Goal: Task Accomplishment & Management: Manage account settings

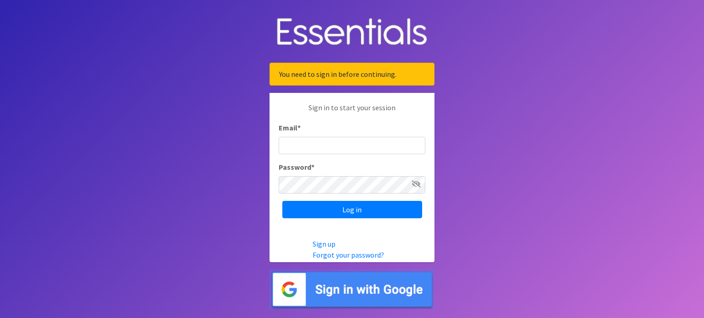
click at [335, 143] on input "Email *" at bounding box center [351, 145] width 147 height 17
click at [333, 141] on input "Email *" at bounding box center [351, 145] width 147 height 17
type input "[EMAIL_ADDRESS][DOMAIN_NAME]"
click at [282, 201] on input "Log in" at bounding box center [352, 209] width 140 height 17
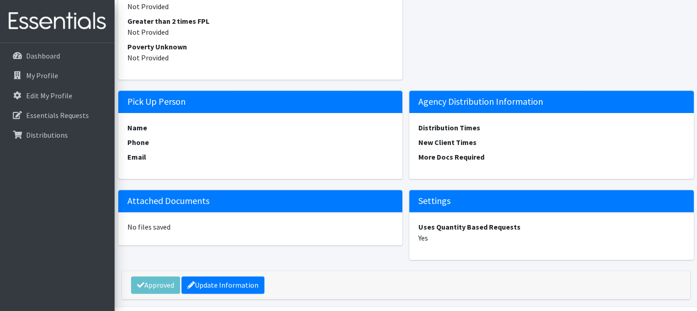
scroll to position [1141, 0]
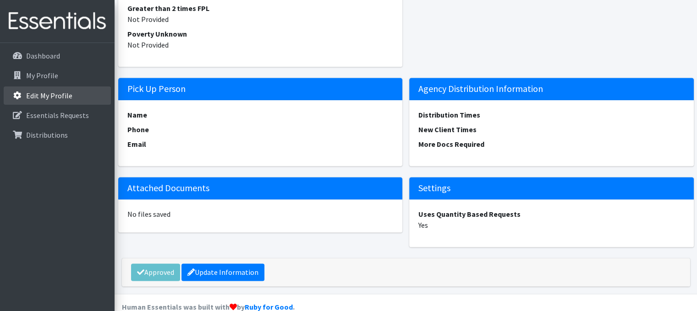
click at [45, 95] on p "Edit My Profile" at bounding box center [49, 95] width 46 height 9
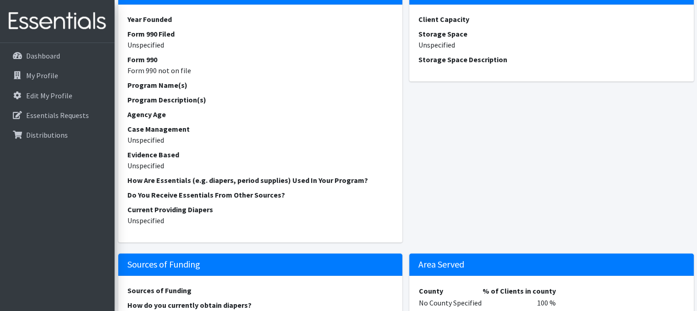
scroll to position [397, 0]
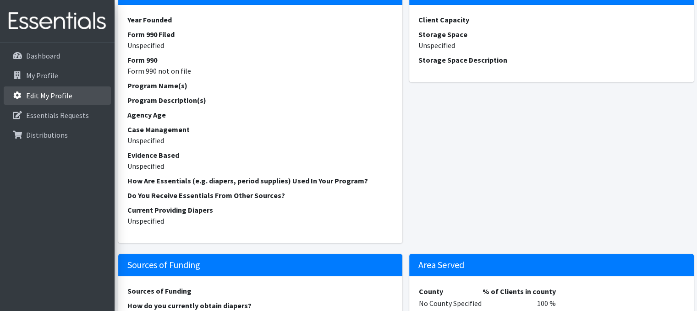
click at [52, 92] on p "Edit My Profile" at bounding box center [49, 95] width 46 height 9
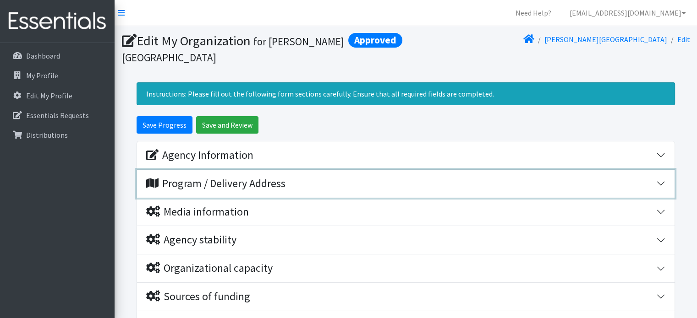
click at [290, 191] on button "Program / Delivery Address" at bounding box center [405, 184] width 537 height 28
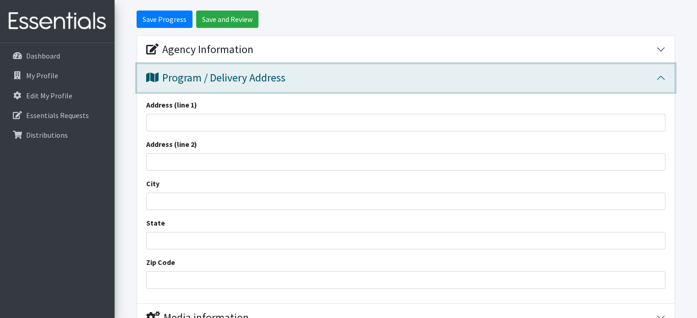
scroll to position [106, 0]
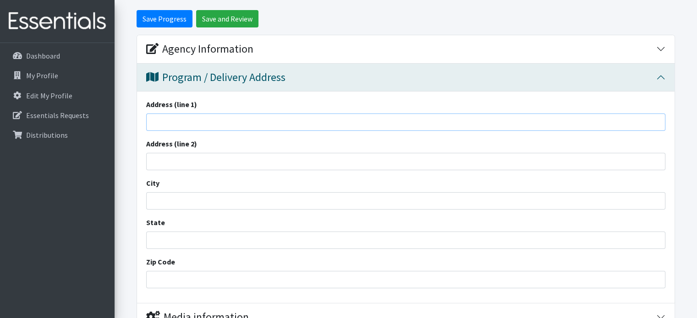
click at [278, 119] on input "Address (line 1)" at bounding box center [405, 122] width 519 height 17
type input "149 Waubesa St"
type input "Madison"
type input "Wisconsin"
type input "53704"
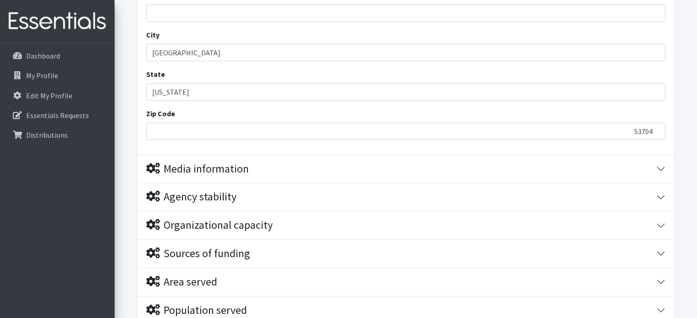
scroll to position [256, 0]
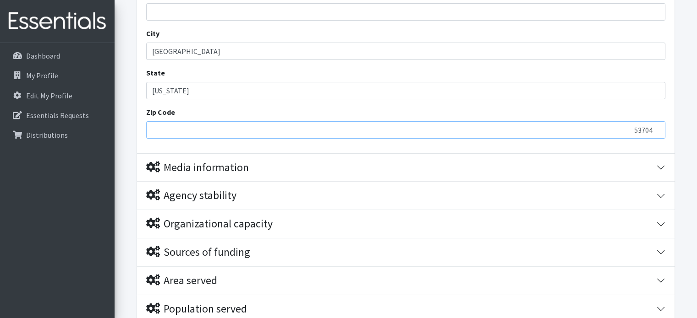
click at [226, 130] on input "53704" at bounding box center [405, 129] width 519 height 17
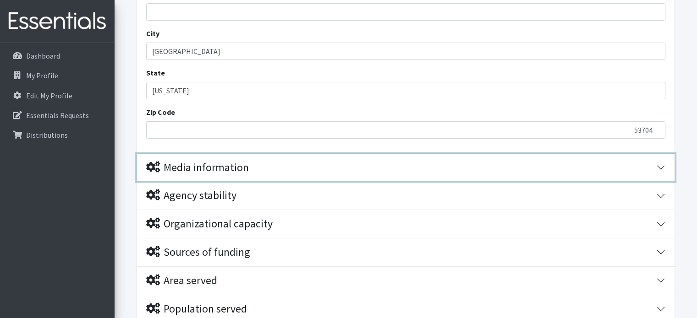
click at [222, 164] on div "Media information" at bounding box center [197, 167] width 103 height 13
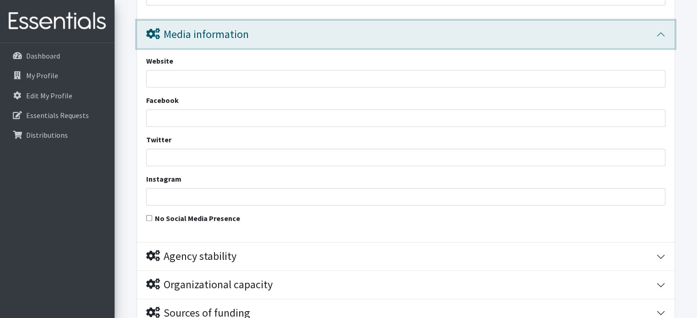
scroll to position [390, 0]
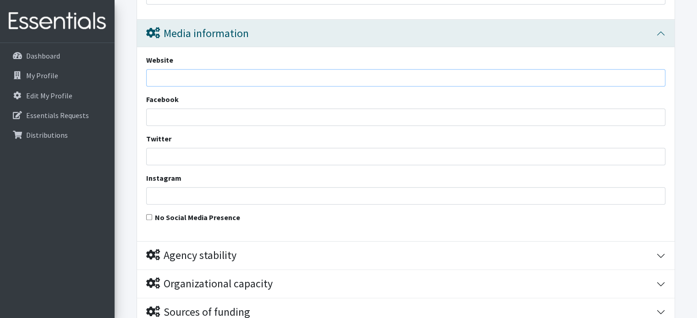
click at [205, 73] on input "Website" at bounding box center [405, 77] width 519 height 17
paste input "[URL][DOMAIN_NAME]"
type input "[URL][DOMAIN_NAME]"
click at [175, 113] on input "Facebook" at bounding box center [405, 117] width 519 height 17
paste input "[URL][DOMAIN_NAME]"
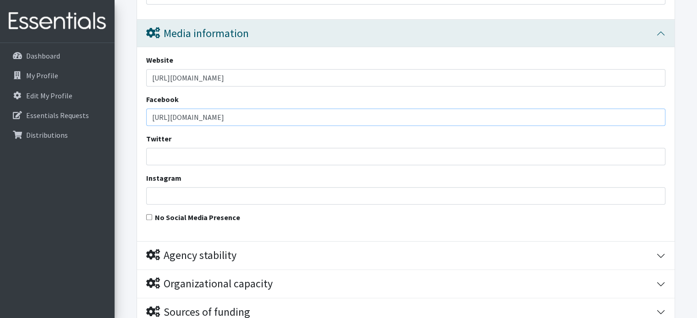
type input "[URL][DOMAIN_NAME]"
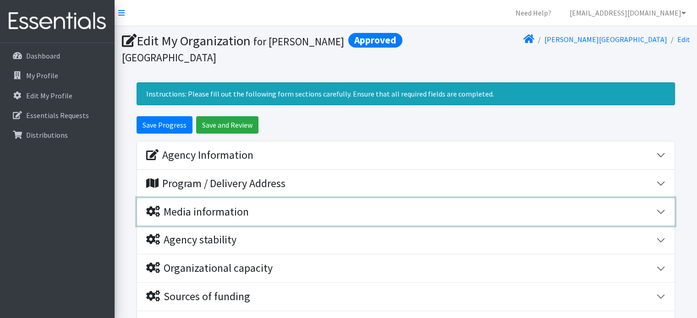
click at [258, 219] on button "Media information" at bounding box center [405, 212] width 537 height 28
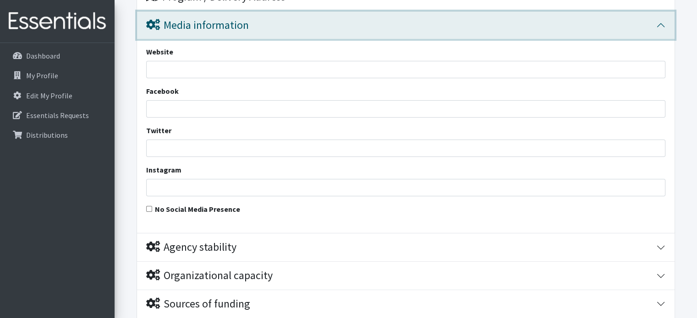
scroll to position [185, 0]
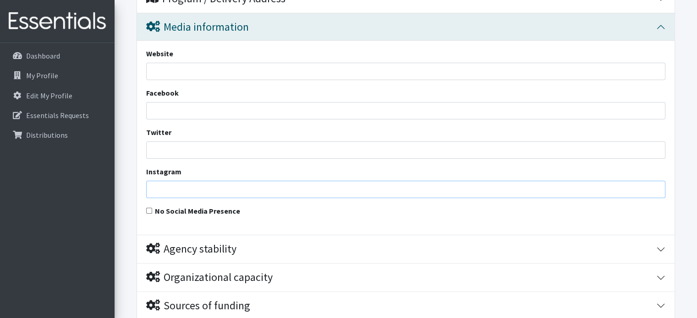
click at [235, 190] on input "Instagram" at bounding box center [405, 189] width 519 height 17
paste input "https://www.instagram.com/goodmancenterwi/"
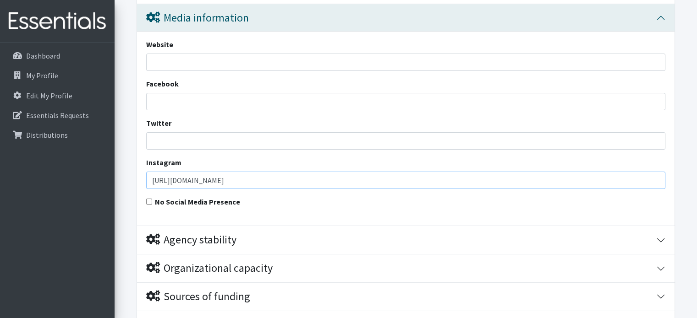
scroll to position [190, 0]
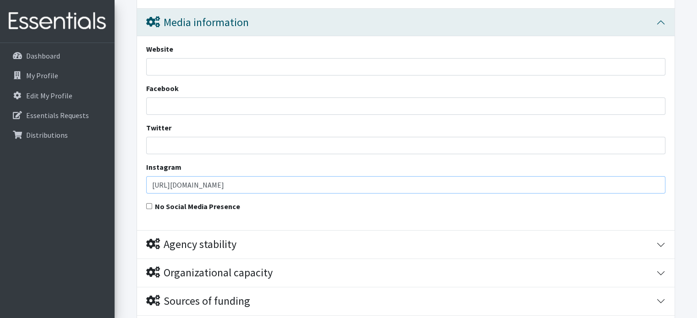
type input "https://www.instagram.com/goodmancenterwi/"
click at [264, 102] on input "Facebook" at bounding box center [405, 106] width 519 height 17
paste input "https://www.facebook.com/GoodmanCommunityCenterWI"
type input "https://www.facebook.com/GoodmanCommunityCenterWI"
click at [253, 67] on input "Website" at bounding box center [405, 66] width 519 height 17
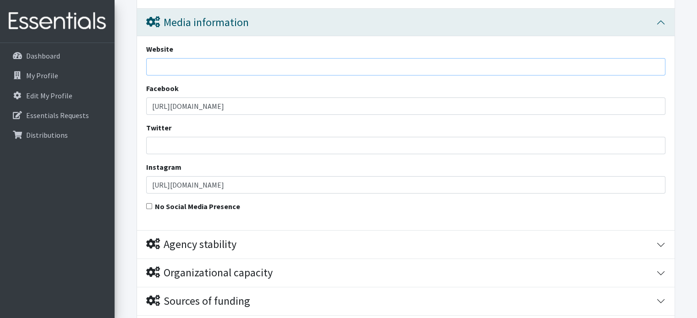
paste input "https://www.goodmancenter.org/"
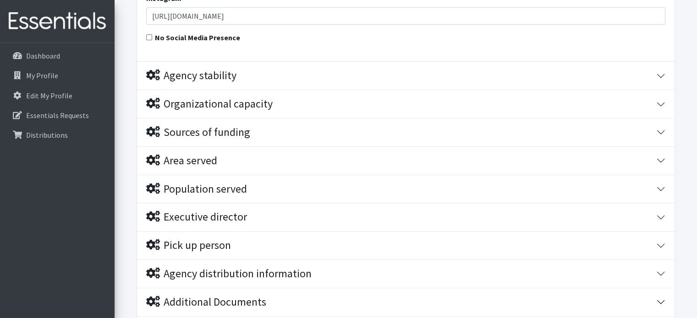
scroll to position [453, 0]
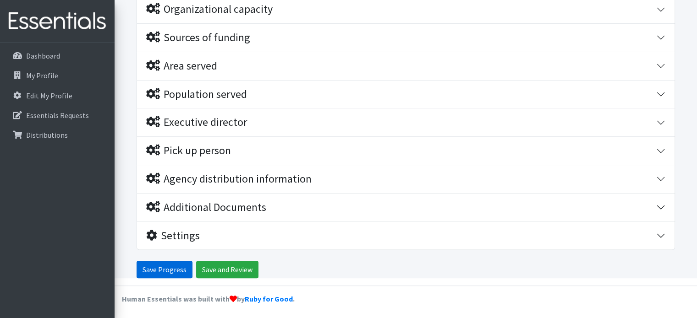
type input "https://www.goodmancenter.org/"
click at [169, 263] on input "Save Progress" at bounding box center [164, 269] width 56 height 17
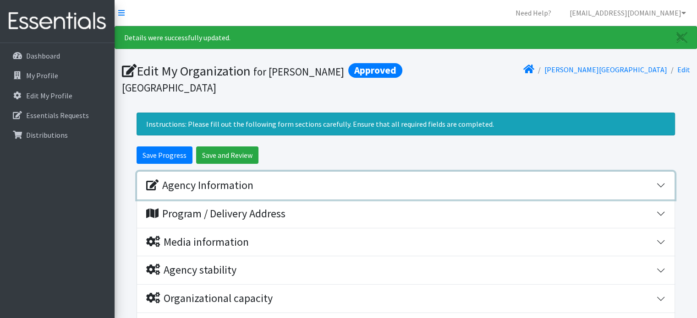
click at [196, 184] on div "Agency Information" at bounding box center [199, 185] width 107 height 13
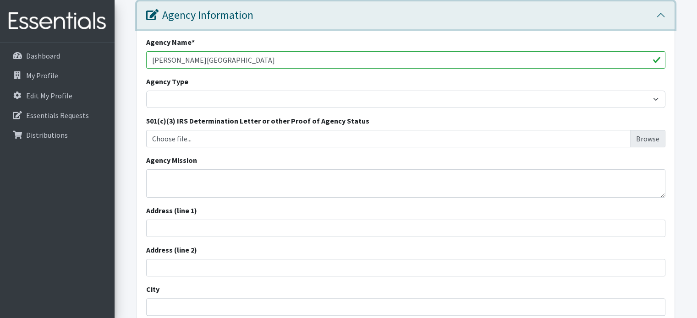
scroll to position [171, 0]
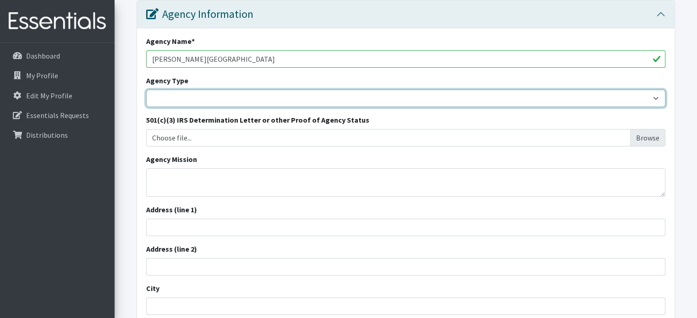
click at [196, 103] on select "Basic Needs Bank Career technical training Child abuse resource center Church o…" at bounding box center [405, 98] width 519 height 17
select select "food"
click at [146, 90] on select "Basic Needs Bank Career technical training Child abuse resource center Church o…" at bounding box center [405, 98] width 519 height 17
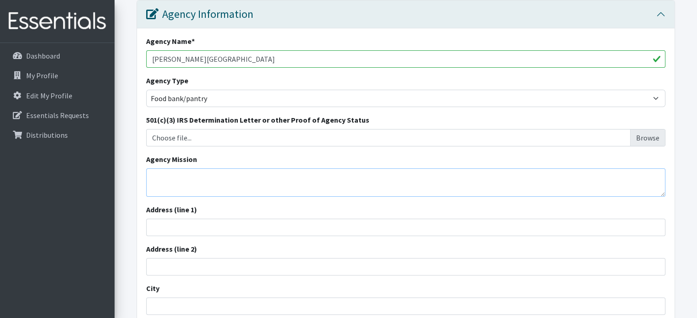
click at [221, 177] on textarea "Agency Mission" at bounding box center [405, 183] width 519 height 28
paste textarea "Our Mission The [PERSON_NAME] Community Center strengthens lives and secures fu…"
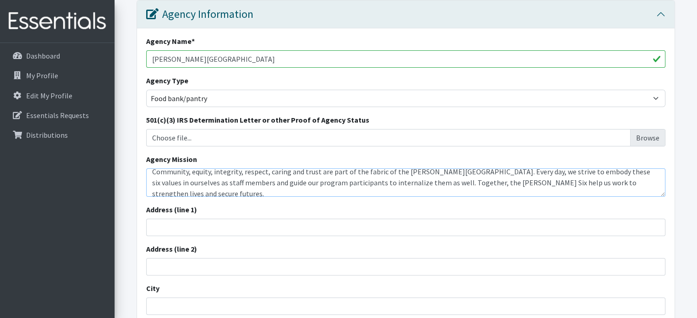
scroll to position [99, 0]
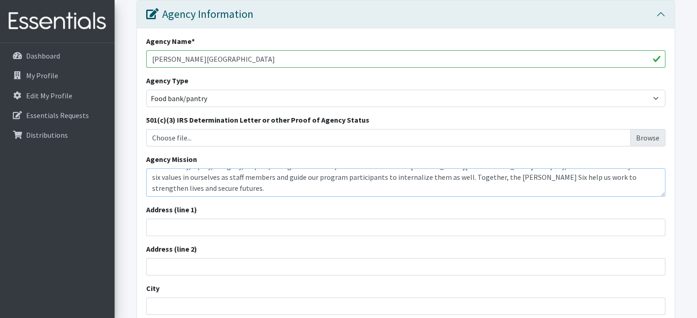
type textarea "Our Mission The [PERSON_NAME] Community Center strengthens lives and secures fu…"
click at [216, 141] on input "Choose file..." at bounding box center [406, 137] width 512 height 17
click at [645, 139] on input "Choose file..." at bounding box center [406, 137] width 512 height 17
type input "C:\fakepath\Tax Exempt Certificate (New CES).pdf"
click at [231, 229] on input "Address (line 1)" at bounding box center [405, 227] width 519 height 17
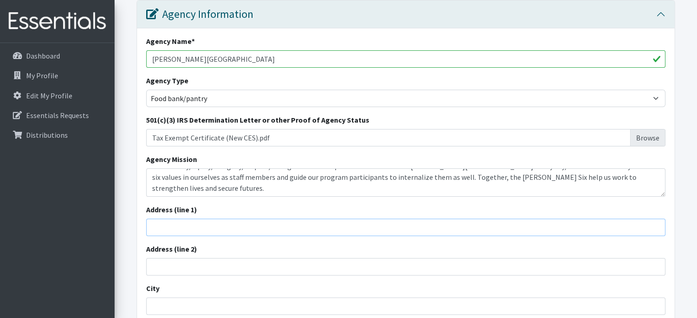
type input "[STREET_ADDRESS]"
type input "[GEOGRAPHIC_DATA]"
type input "[US_STATE]"
type input "53704"
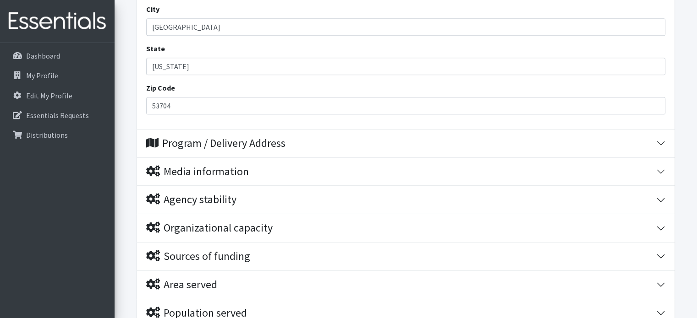
scroll to position [455, 0]
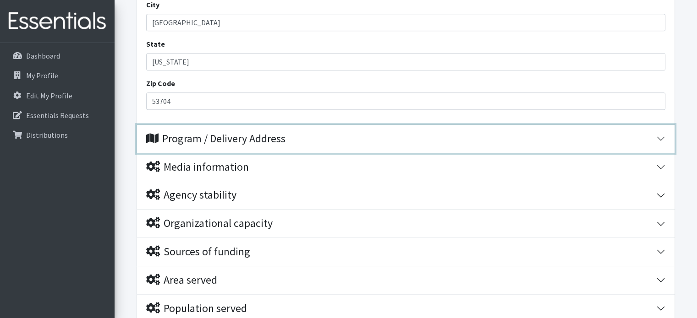
click at [232, 140] on div "Program / Delivery Address" at bounding box center [215, 138] width 139 height 13
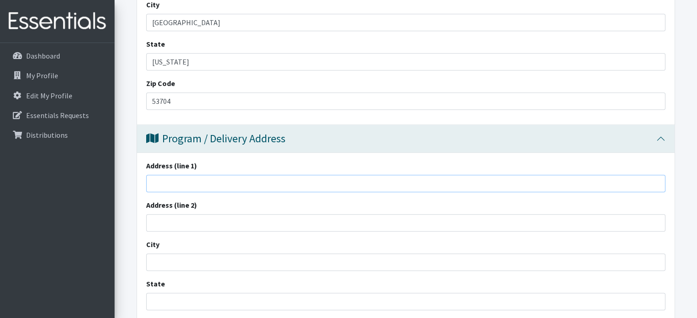
click at [227, 181] on input "Address (line 1)" at bounding box center [405, 183] width 519 height 17
type input "[STREET_ADDRESS]"
type input "[GEOGRAPHIC_DATA]"
type input "[US_STATE]"
type input "53704"
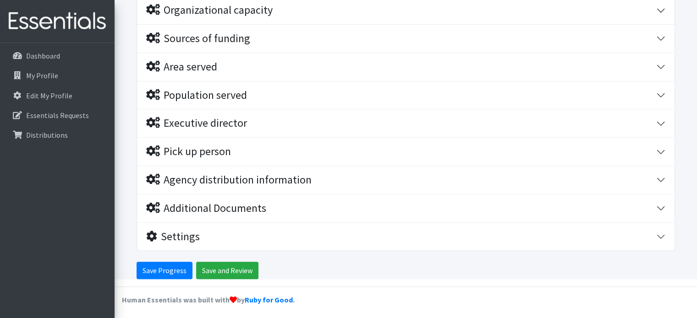
scroll to position [881, 0]
click at [178, 263] on input "Save Progress" at bounding box center [164, 270] width 56 height 17
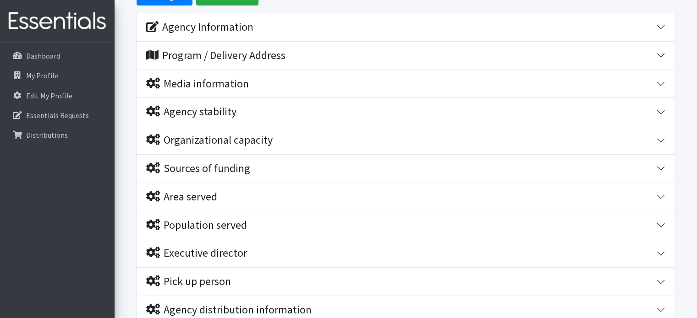
scroll to position [158, 0]
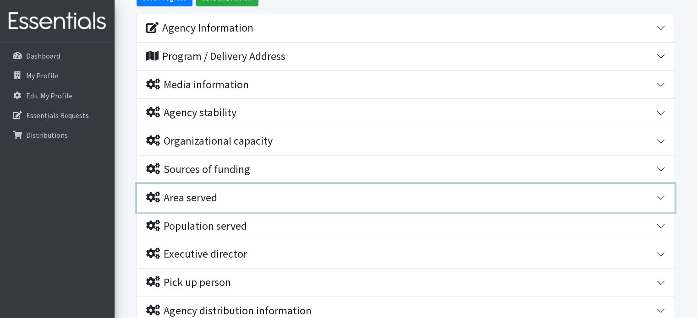
click at [187, 200] on div "Area served" at bounding box center [181, 197] width 71 height 13
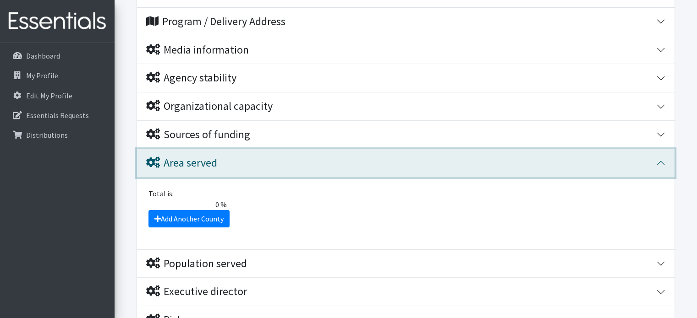
scroll to position [185, 0]
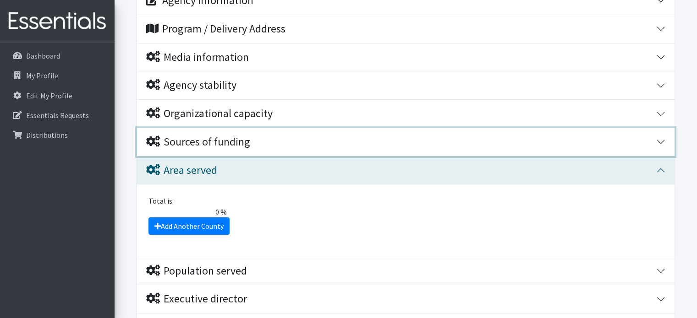
click at [202, 136] on div "Sources of funding" at bounding box center [198, 142] width 104 height 13
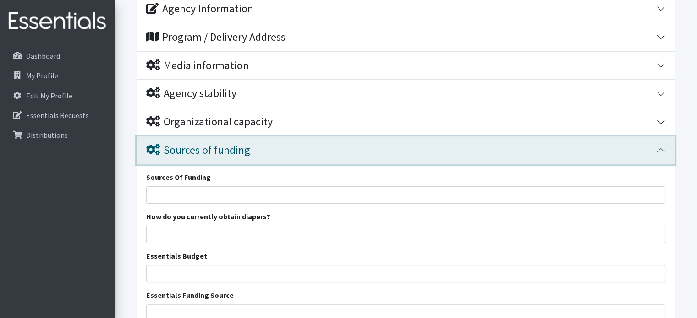
scroll to position [176, 0]
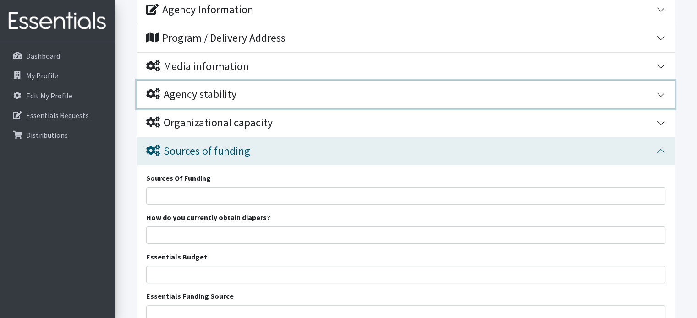
click at [197, 89] on div "Agency stability" at bounding box center [191, 94] width 90 height 13
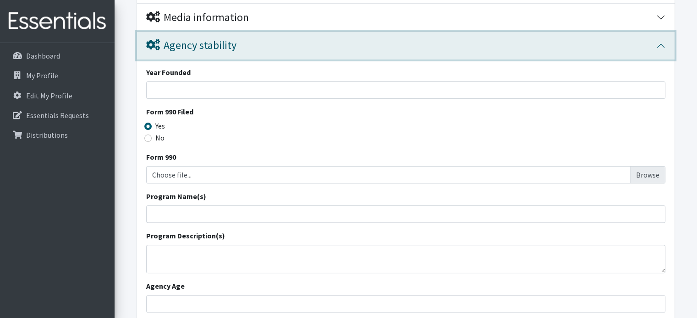
scroll to position [225, 0]
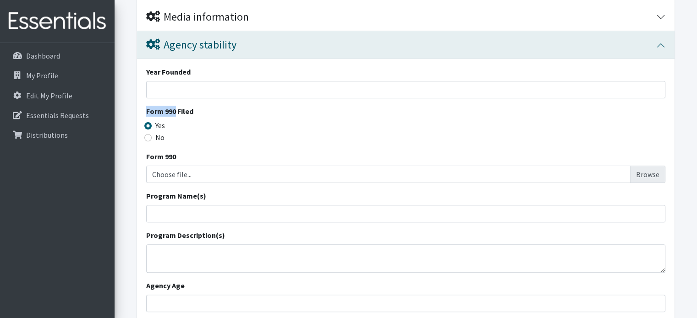
drag, startPoint x: 147, startPoint y: 109, endPoint x: 174, endPoint y: 107, distance: 27.1
click at [174, 107] on legend "Form 990 Filed" at bounding box center [405, 113] width 519 height 14
copy legend "Form 990"
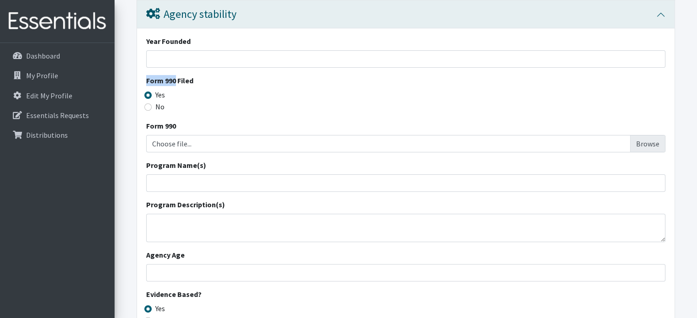
scroll to position [247, 0]
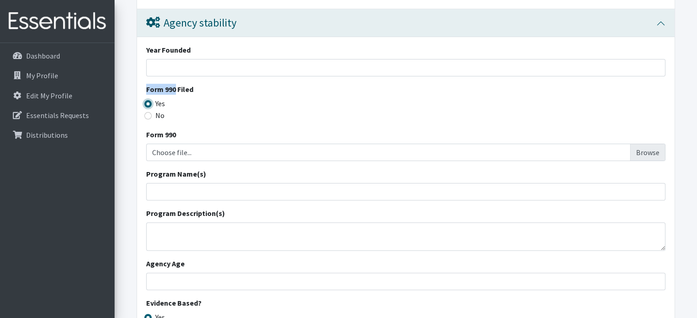
click at [149, 104] on input "Yes" at bounding box center [147, 103] width 7 height 7
radio input "true"
click at [181, 69] on input "Year Founded" at bounding box center [405, 67] width 519 height 17
click at [650, 153] on input "Choose file..." at bounding box center [406, 152] width 512 height 17
type input "C:\fakepath\Irwin A And Robert D Goodman Community Center Inc - Full Filing - N…"
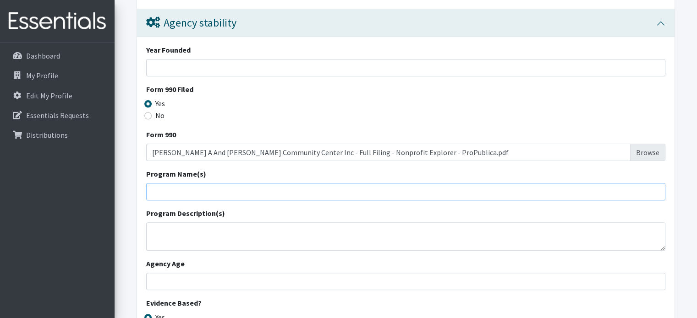
click at [219, 183] on input "Program Name(s)" at bounding box center [405, 191] width 519 height 17
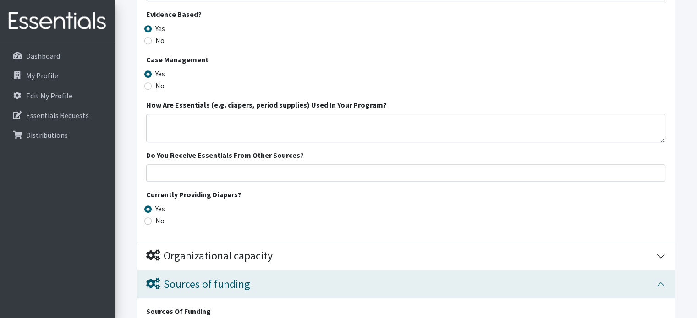
scroll to position [537, 0]
click at [150, 85] on input "No" at bounding box center [147, 85] width 7 height 7
radio input "true"
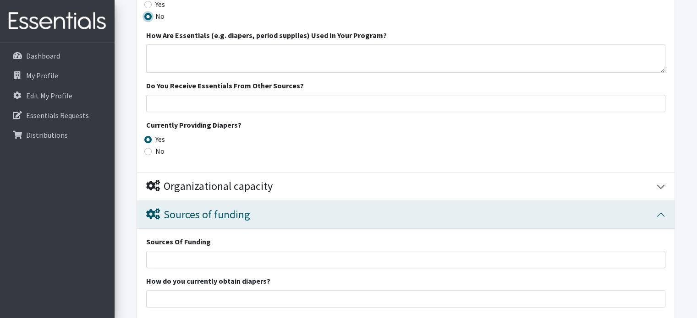
scroll to position [606, 0]
click at [148, 136] on input "Yes" at bounding box center [147, 139] width 7 height 7
radio input "true"
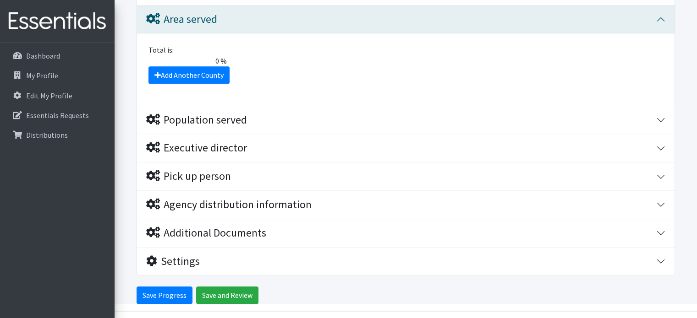
scroll to position [1027, 0]
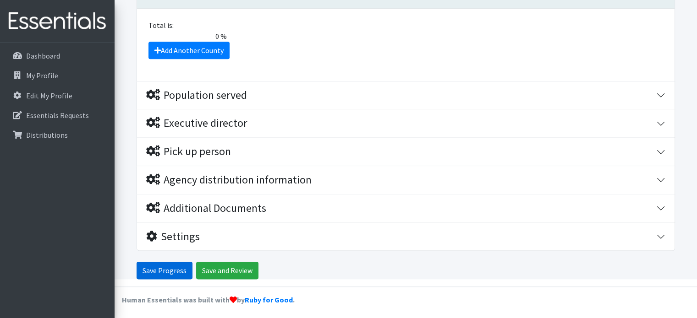
click at [172, 273] on input "Save Progress" at bounding box center [164, 270] width 56 height 17
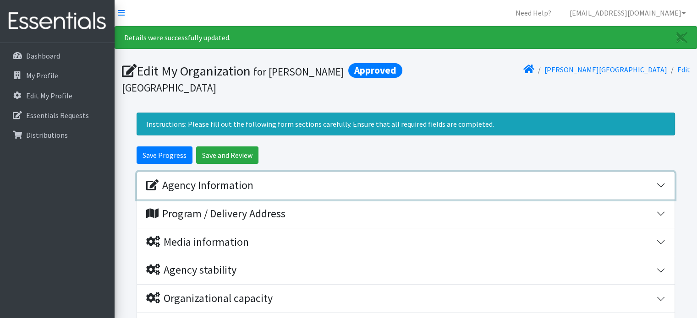
click at [207, 185] on div "Agency Information" at bounding box center [199, 185] width 107 height 13
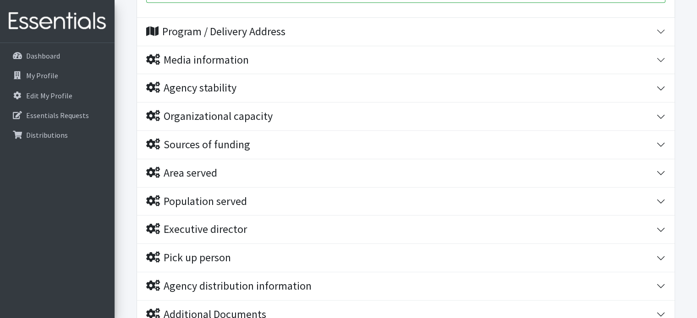
scroll to position [669, 0]
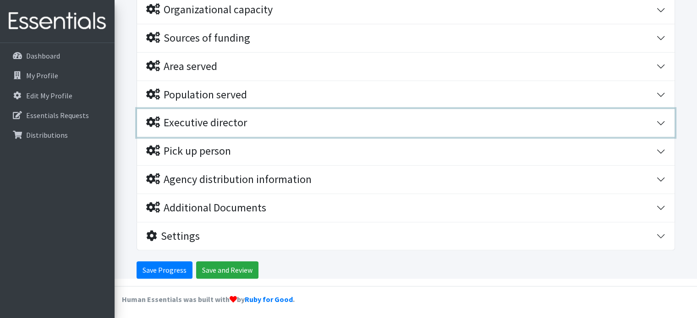
click at [223, 125] on div "Executive director" at bounding box center [196, 122] width 101 height 13
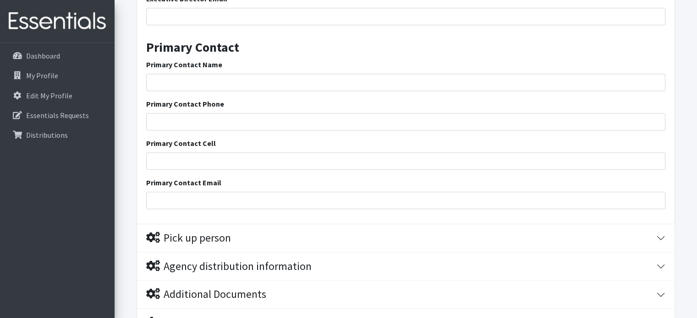
scroll to position [894, 0]
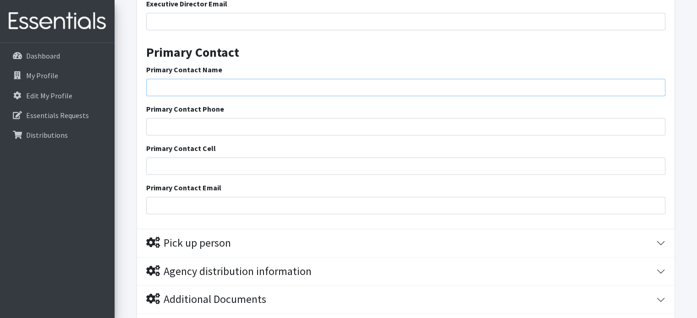
click at [242, 83] on input "Primary Contact Name" at bounding box center [405, 87] width 519 height 17
type input "[PERSON_NAME]"
type input "6089609588"
type input "adungan@publichealthmdc.com"
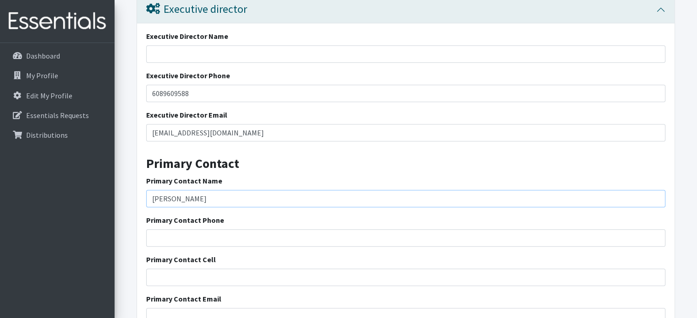
scroll to position [780, 0]
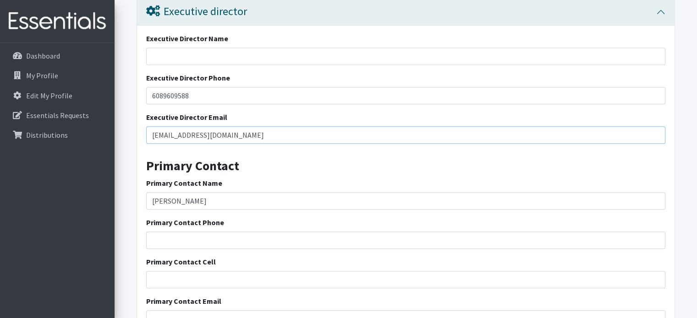
drag, startPoint x: 263, startPoint y: 135, endPoint x: 124, endPoint y: 131, distance: 139.8
drag, startPoint x: 261, startPoint y: 133, endPoint x: 141, endPoint y: 133, distance: 119.5
click at [141, 133] on div "Executive Director Name Executive Director Phone 6089609588 Executive Director …" at bounding box center [405, 184] width 537 height 317
click at [203, 54] on input "Executive Director Name" at bounding box center [405, 56] width 519 height 17
paste input "Jeff Burkhart Interim President & Executive Director jburkhart@goodmancenter.org"
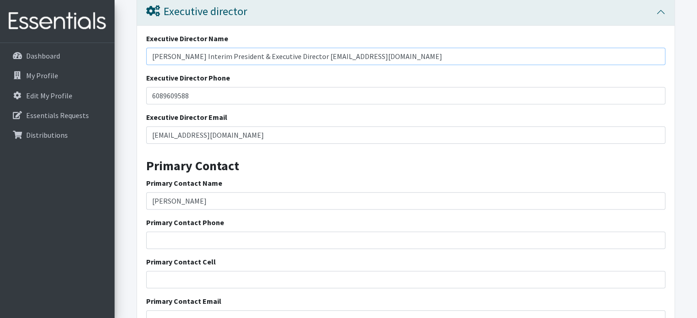
drag, startPoint x: 312, startPoint y: 55, endPoint x: 443, endPoint y: 42, distance: 131.7
click at [443, 42] on div "Executive Director Name Jeff Burkhart Interim President & Executive Director jb…" at bounding box center [405, 49] width 519 height 32
type input "[PERSON_NAME] Interim President & Executive Director"
drag, startPoint x: 273, startPoint y: 134, endPoint x: 120, endPoint y: 126, distance: 152.7
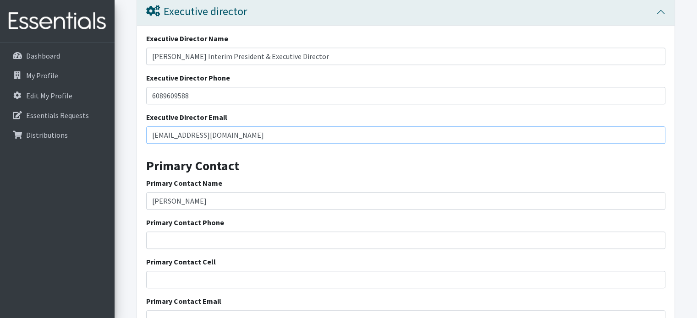
paste input "[EMAIL_ADDRESS][DOMAIN_NAME]"
type input "[EMAIL_ADDRESS][DOMAIN_NAME]"
drag, startPoint x: 195, startPoint y: 92, endPoint x: 144, endPoint y: 100, distance: 52.0
click at [144, 100] on div "Executive Director Name Jeff Burkhart Interim President & Executive Director Ex…" at bounding box center [405, 184] width 537 height 317
paste input "-204-8025"
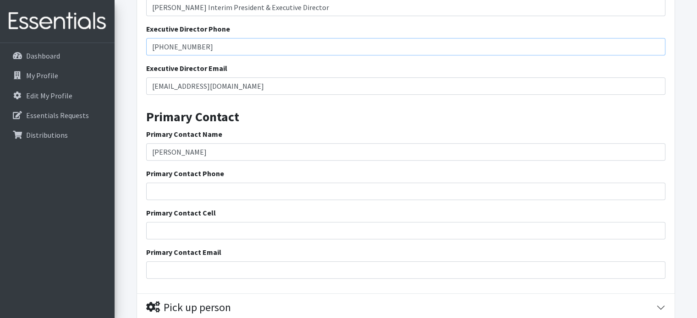
scroll to position [833, 0]
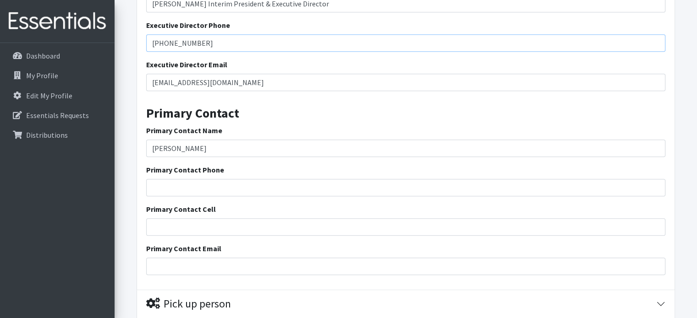
type input "[PHONE_NUMBER]"
click at [194, 191] on input "Primary Contact Phone" at bounding box center [405, 187] width 519 height 17
type input "6089609588"
type input "Apt 1"
click at [213, 223] on input "Primary Contact Cell" at bounding box center [405, 226] width 519 height 17
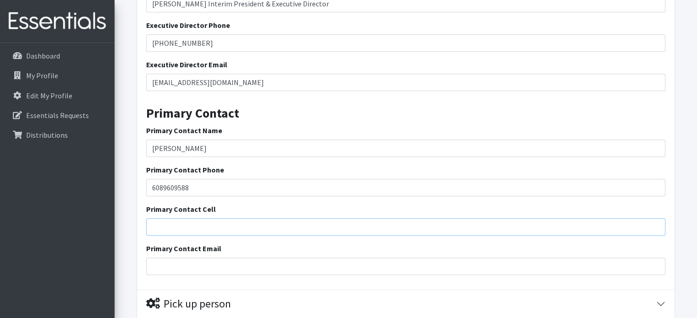
type input "6089609588"
click at [221, 265] on input "Primary Contact Email" at bounding box center [405, 266] width 519 height 17
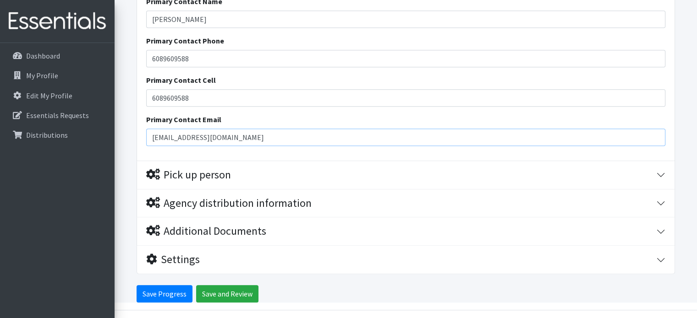
scroll to position [986, 0]
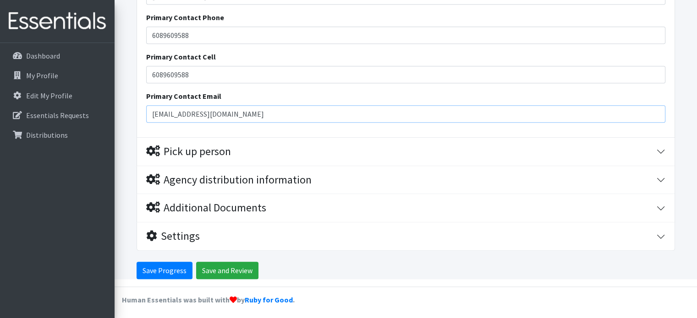
type input "[EMAIL_ADDRESS][DOMAIN_NAME]"
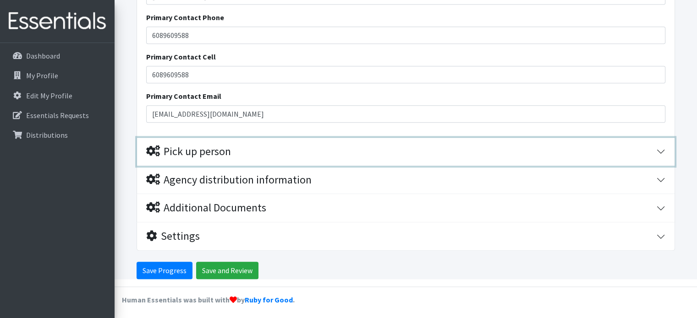
click at [213, 152] on div "Pick up person" at bounding box center [188, 151] width 85 height 13
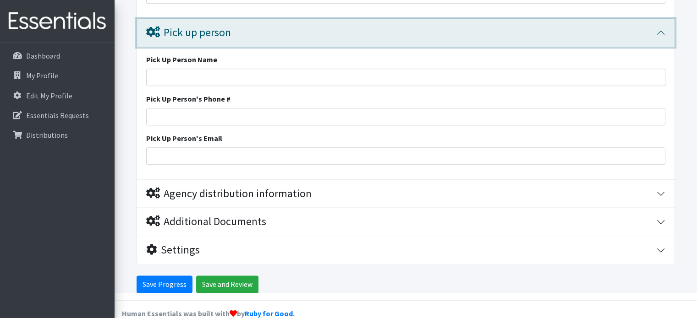
scroll to position [1118, 0]
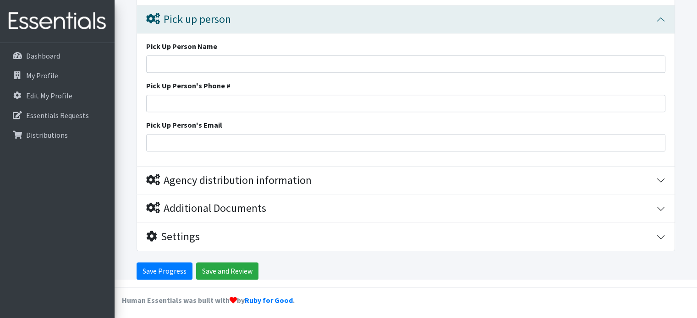
click at [215, 53] on div "Pick Up Person Name" at bounding box center [405, 57] width 519 height 32
click at [215, 60] on input "Pick Up Person Name" at bounding box center [405, 63] width 519 height 17
type input "Beth Bosman"
click at [211, 97] on input "Pick Up Person's Phone #" at bounding box center [405, 103] width 519 height 17
type input "6083457402"
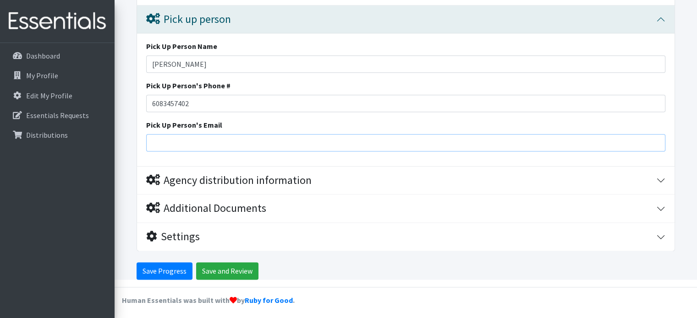
click at [188, 147] on input "Pick Up Person's Email" at bounding box center [405, 142] width 519 height 17
paste input "[EMAIL_ADDRESS][DOMAIN_NAME]"
type input "[EMAIL_ADDRESS][DOMAIN_NAME]"
click at [214, 60] on input "Beth Bosman" at bounding box center [405, 63] width 519 height 17
type input "[PERSON_NAME]"
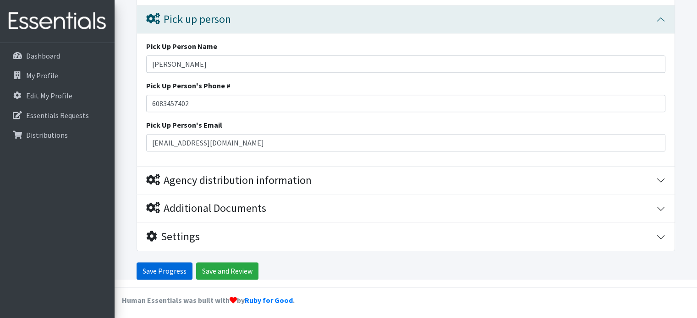
click at [174, 266] on input "Save Progress" at bounding box center [164, 270] width 56 height 17
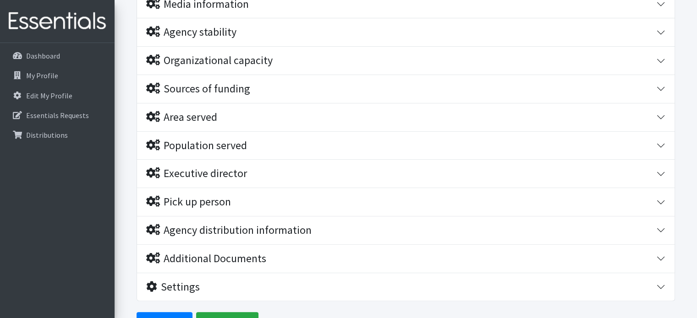
scroll to position [289, 0]
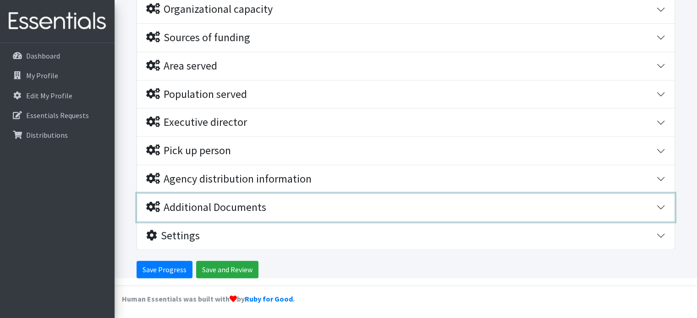
click at [222, 202] on div "Additional Documents" at bounding box center [206, 207] width 120 height 13
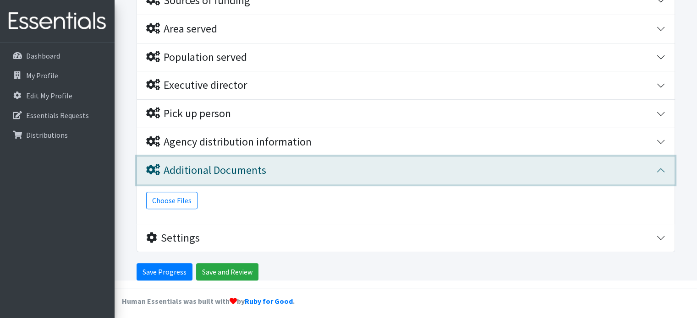
scroll to position [328, 0]
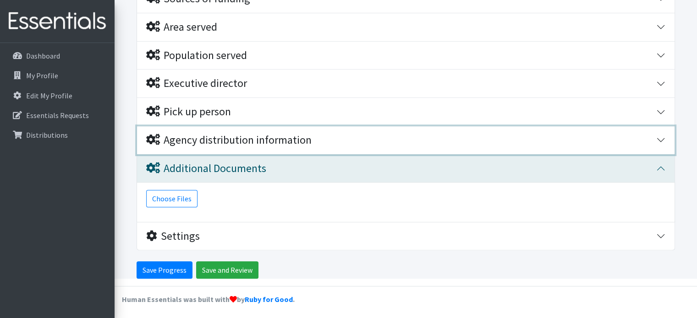
click at [209, 135] on div "Agency distribution information" at bounding box center [228, 140] width 165 height 13
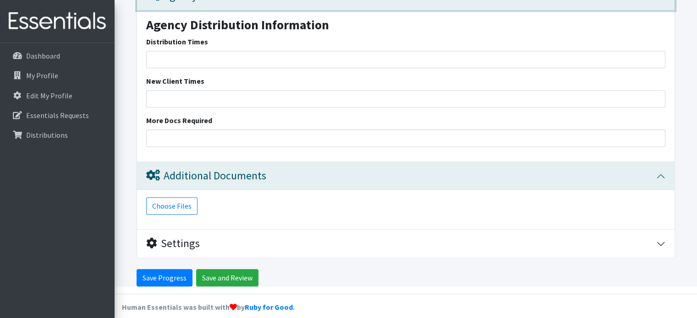
scroll to position [480, 0]
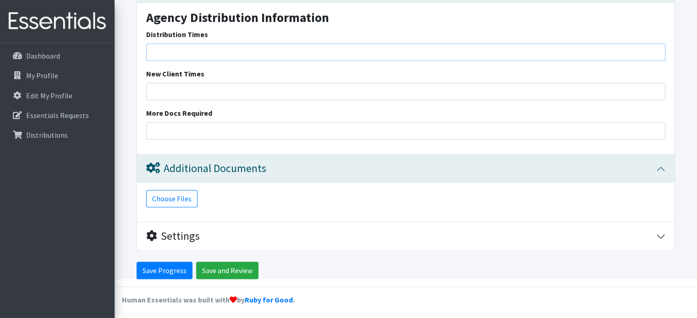
click at [214, 56] on input "Distribution Times" at bounding box center [405, 52] width 519 height 17
type input "[DATE] 9 am-12 pm. [DATE] 5:30 - 8 pm. [DATE] 12-3 pm"
click at [176, 92] on input "New Client Times" at bounding box center [405, 91] width 519 height 17
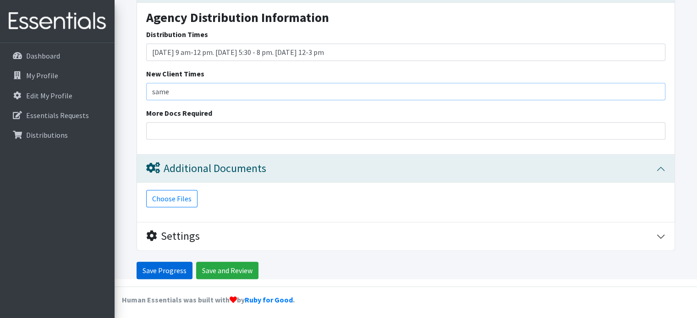
type input "same"
click at [179, 269] on input "Save Progress" at bounding box center [164, 270] width 56 height 17
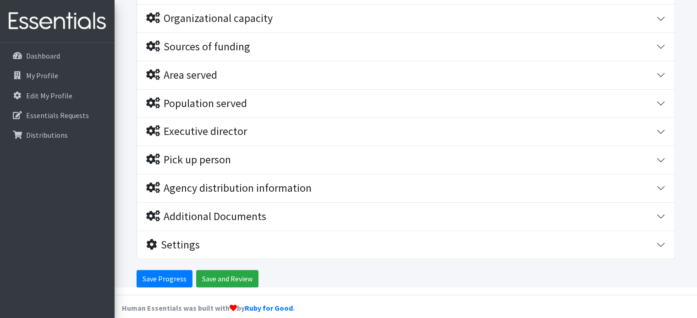
scroll to position [283, 0]
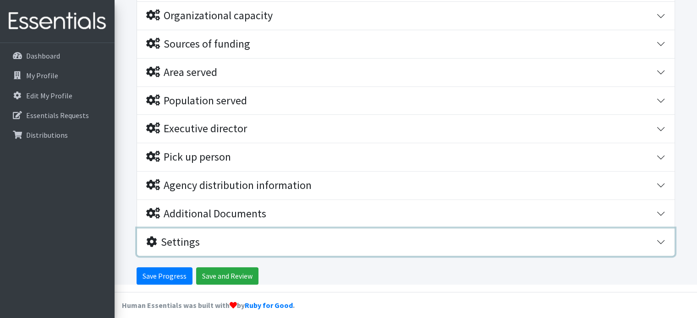
click at [183, 236] on div "Settings" at bounding box center [173, 242] width 54 height 13
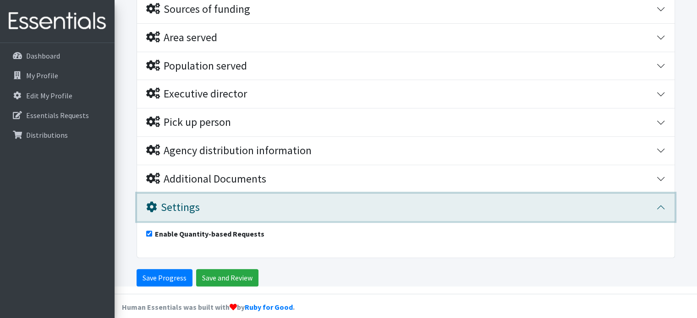
scroll to position [320, 0]
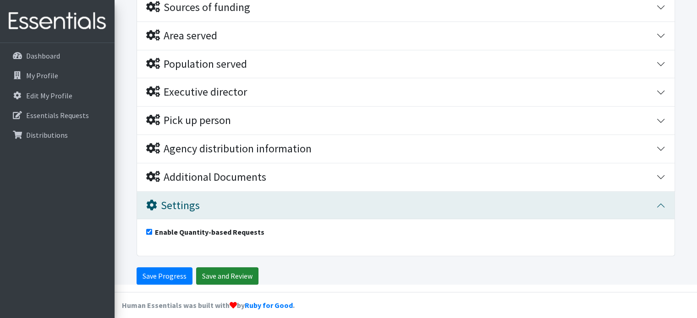
click at [228, 274] on input "Save and Review" at bounding box center [227, 275] width 62 height 17
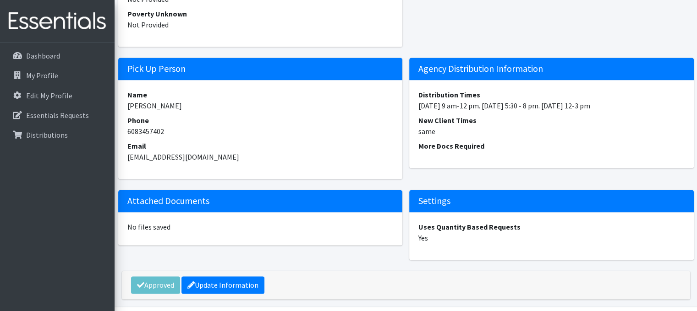
scroll to position [1328, 0]
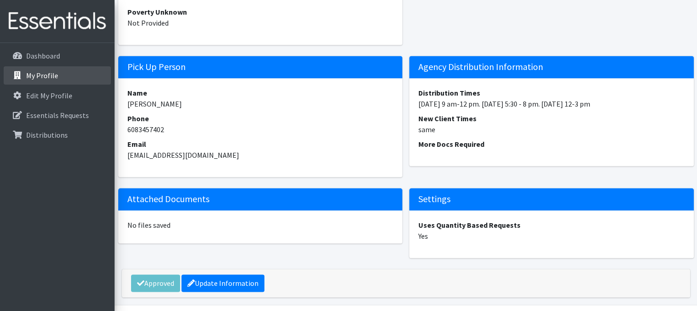
click at [55, 80] on p "My Profile" at bounding box center [42, 75] width 32 height 9
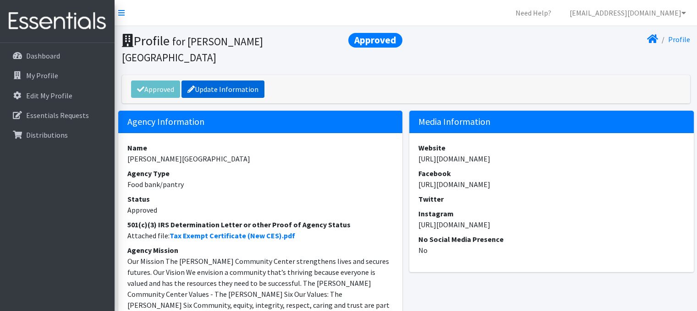
click at [219, 81] on link "Update Information" at bounding box center [222, 89] width 83 height 17
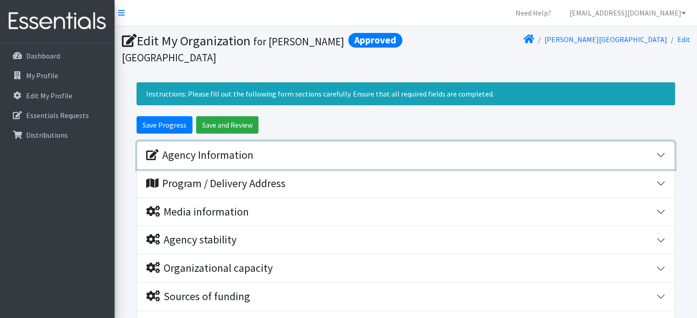
click at [208, 151] on div "Agency Information" at bounding box center [199, 155] width 107 height 13
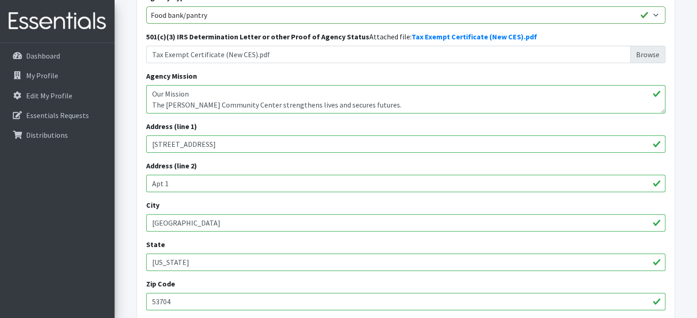
scroll to position [225, 0]
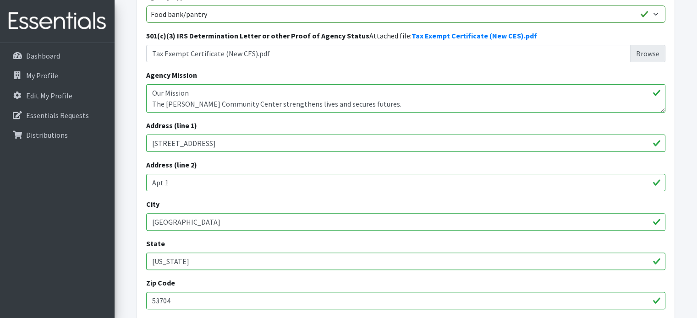
drag, startPoint x: 172, startPoint y: 185, endPoint x: 98, endPoint y: 175, distance: 74.0
click at [98, 175] on div "Need Help? [EMAIL_ADDRESS][DOMAIN_NAME] My Co-Workers My Profile Logout Dashboa…" at bounding box center [348, 255] width 697 height 960
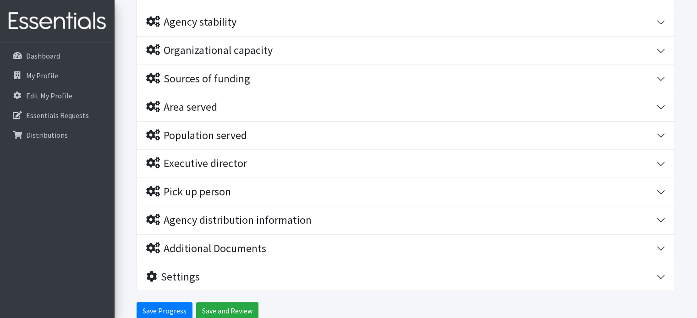
scroll to position [639, 0]
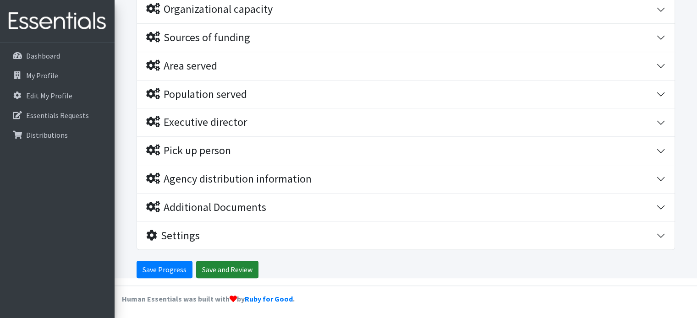
click at [238, 271] on input "Save and Review" at bounding box center [227, 269] width 62 height 17
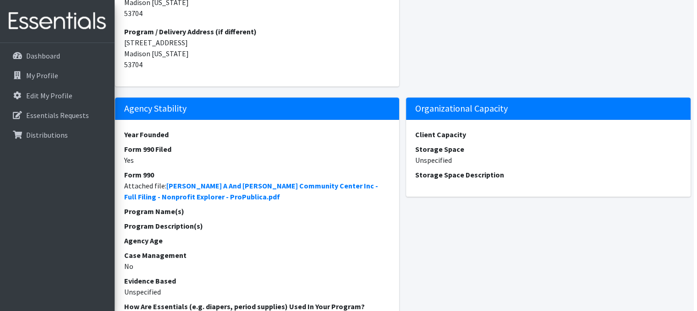
scroll to position [381, 3]
